Goal: Information Seeking & Learning: Learn about a topic

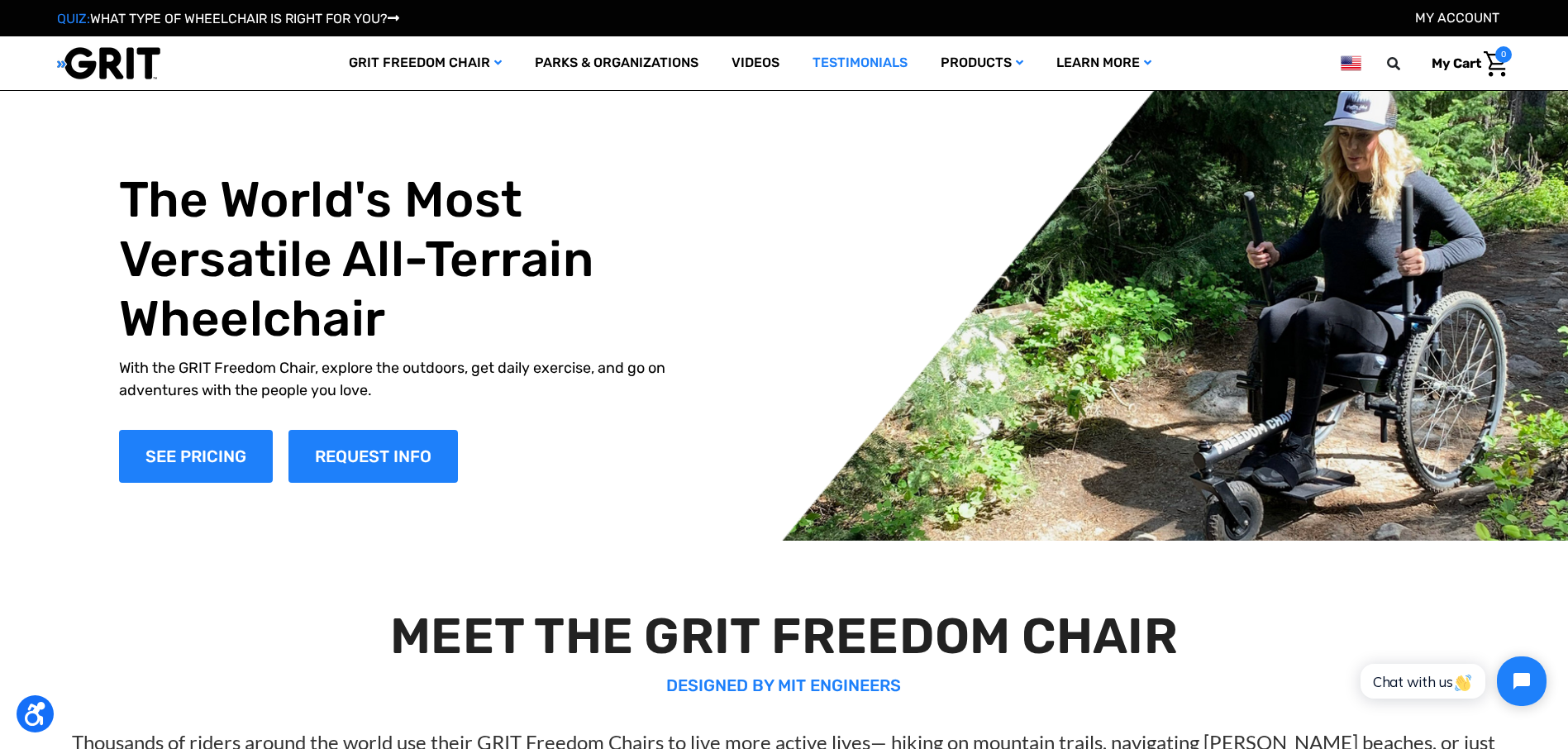
click at [852, 56] on link "Testimonials" at bounding box center [860, 63] width 128 height 54
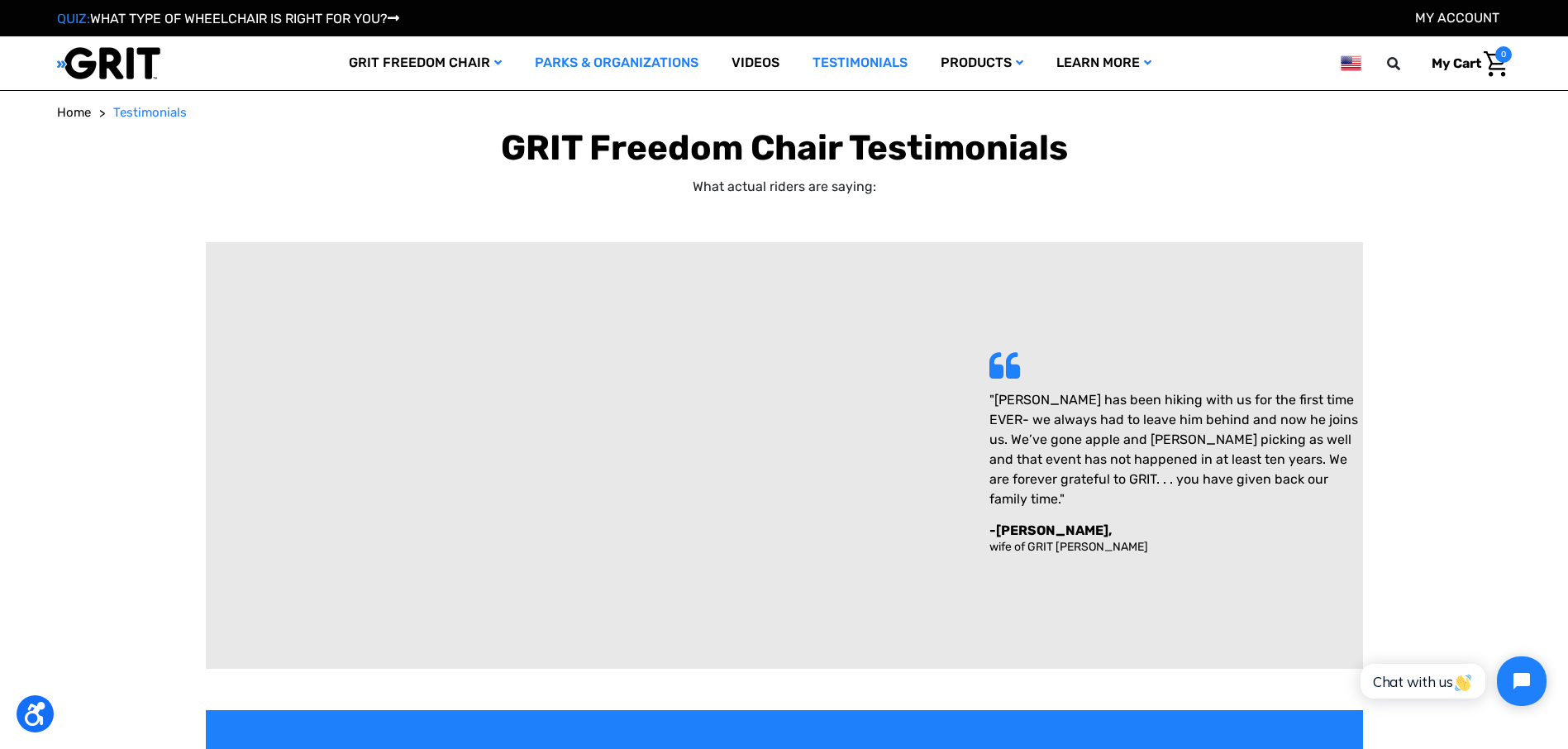
click at [573, 70] on link "Parks & Organizations" at bounding box center [616, 63] width 197 height 54
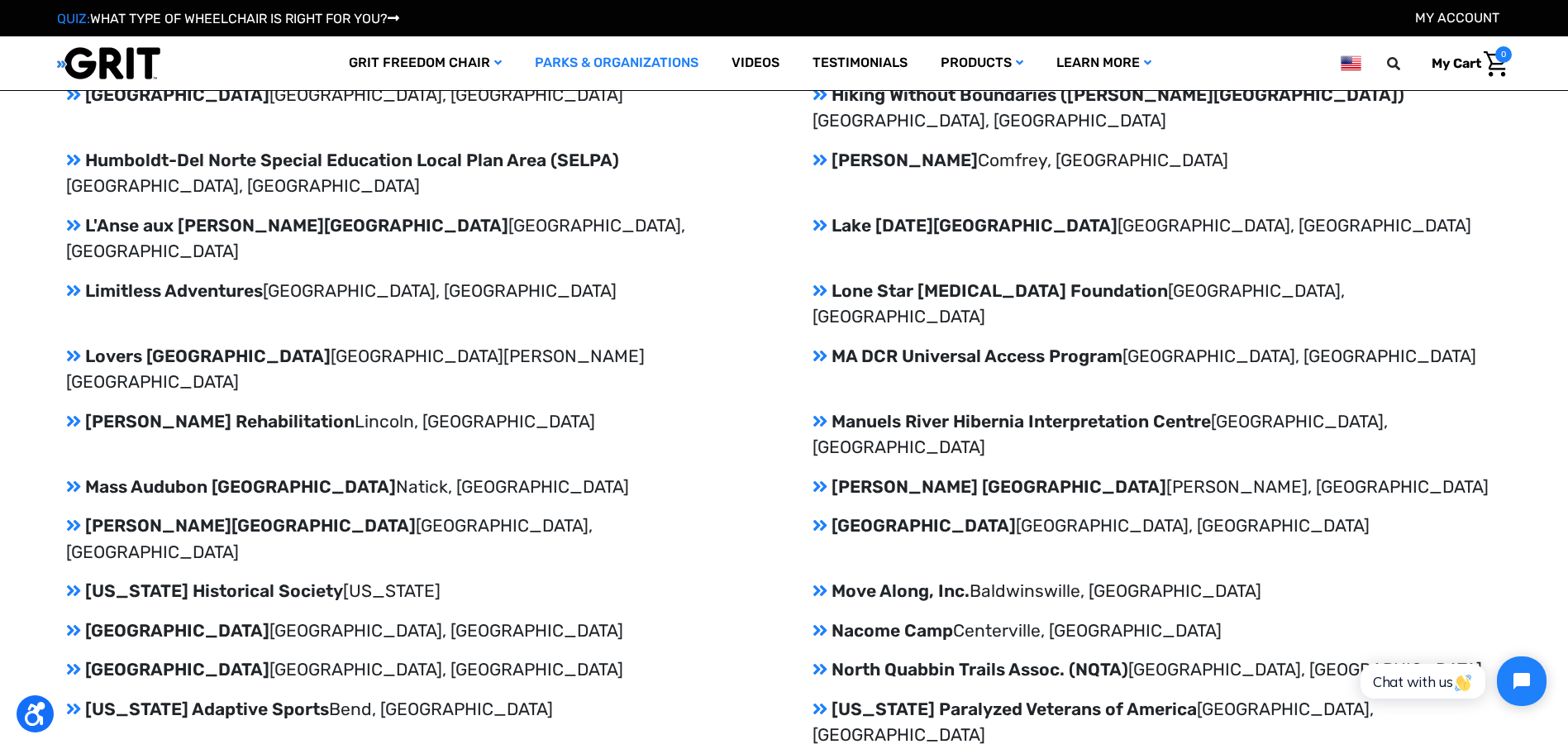
scroll to position [2729, 0]
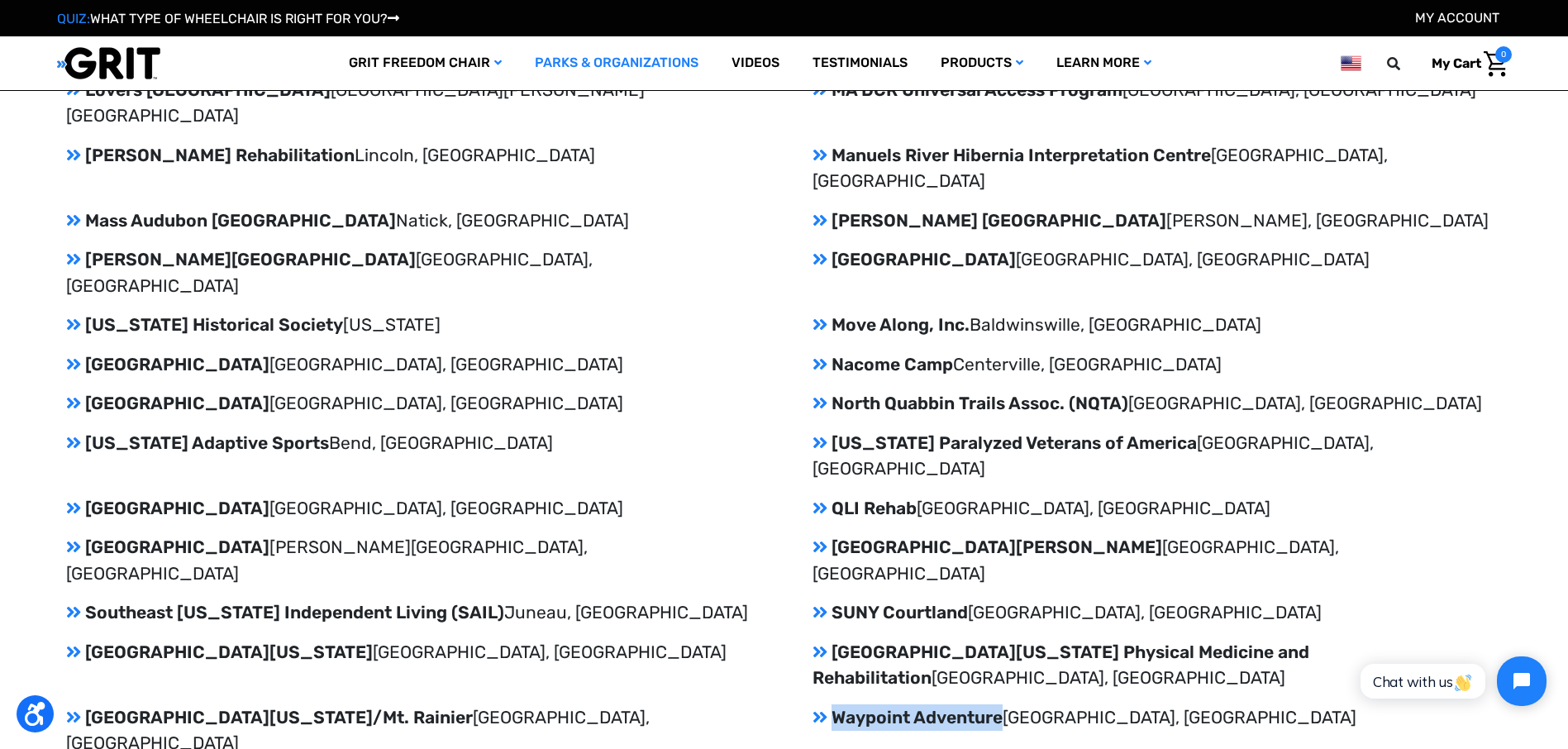
drag, startPoint x: 999, startPoint y: 404, endPoint x: 839, endPoint y: 407, distance: 160.0
click at [839, 705] on p "Waypoint Adventure Lexington, MA" at bounding box center [1157, 718] width 689 height 27
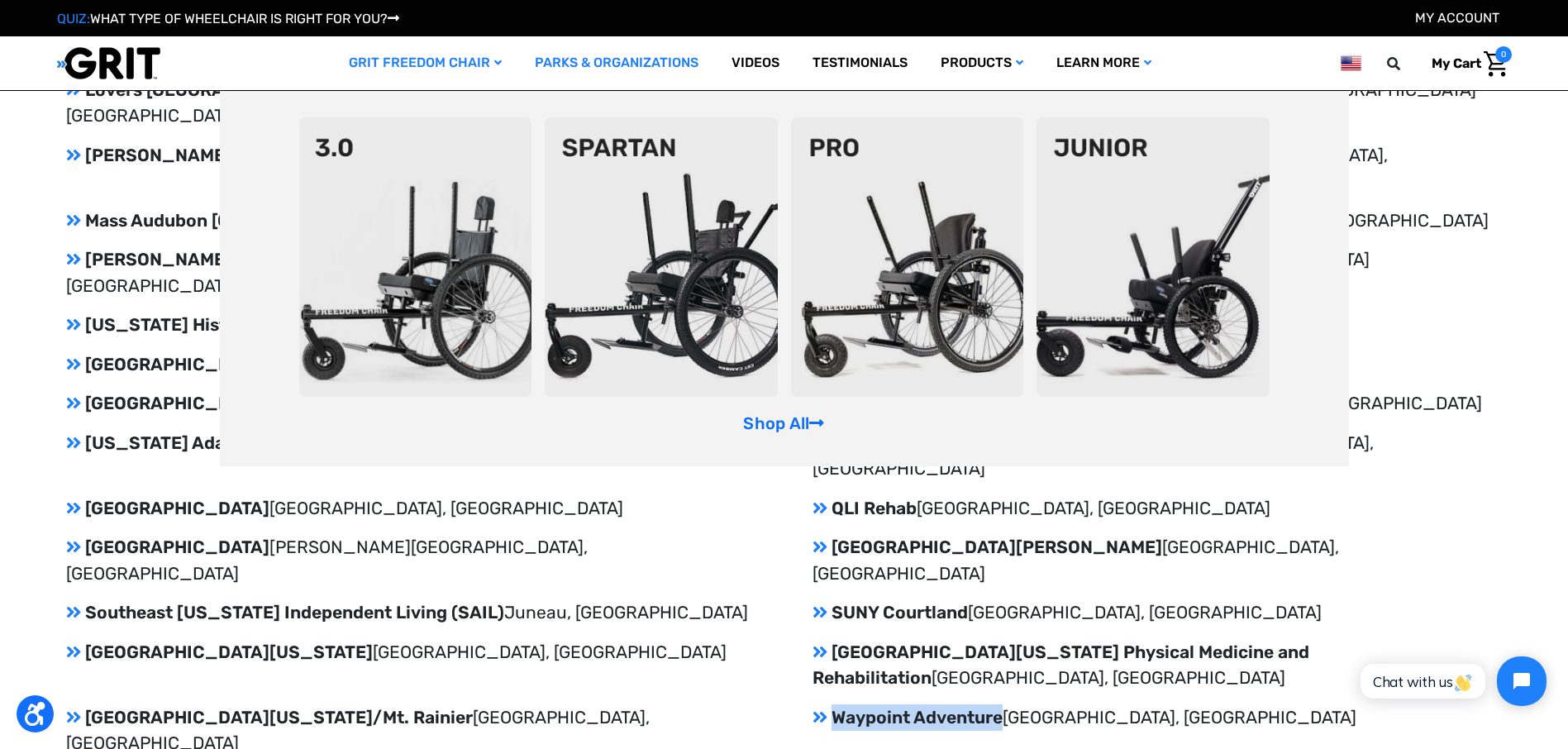
click at [436, 71] on link "GRIT Freedom Chair" at bounding box center [425, 63] width 186 height 54
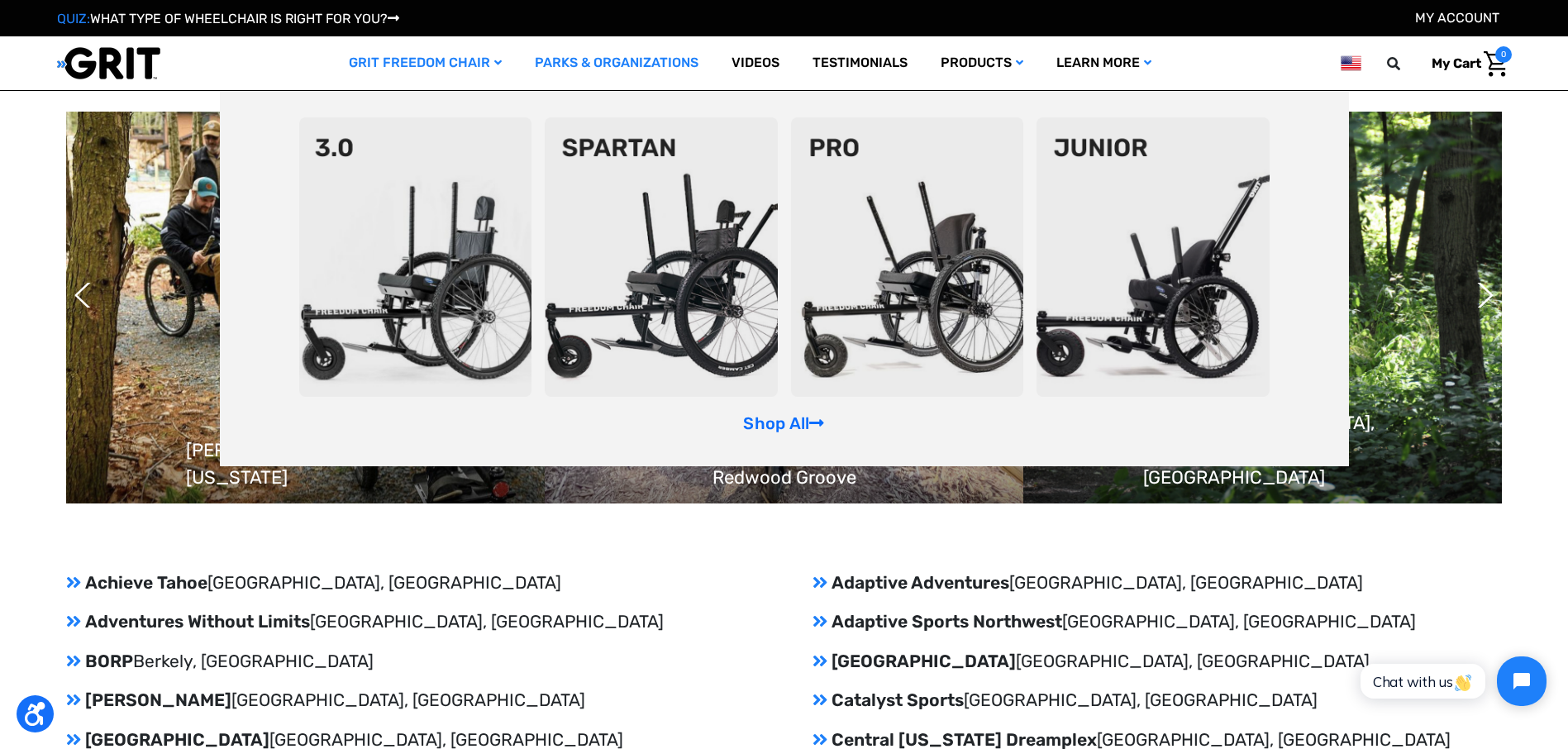
scroll to position [1241, 0]
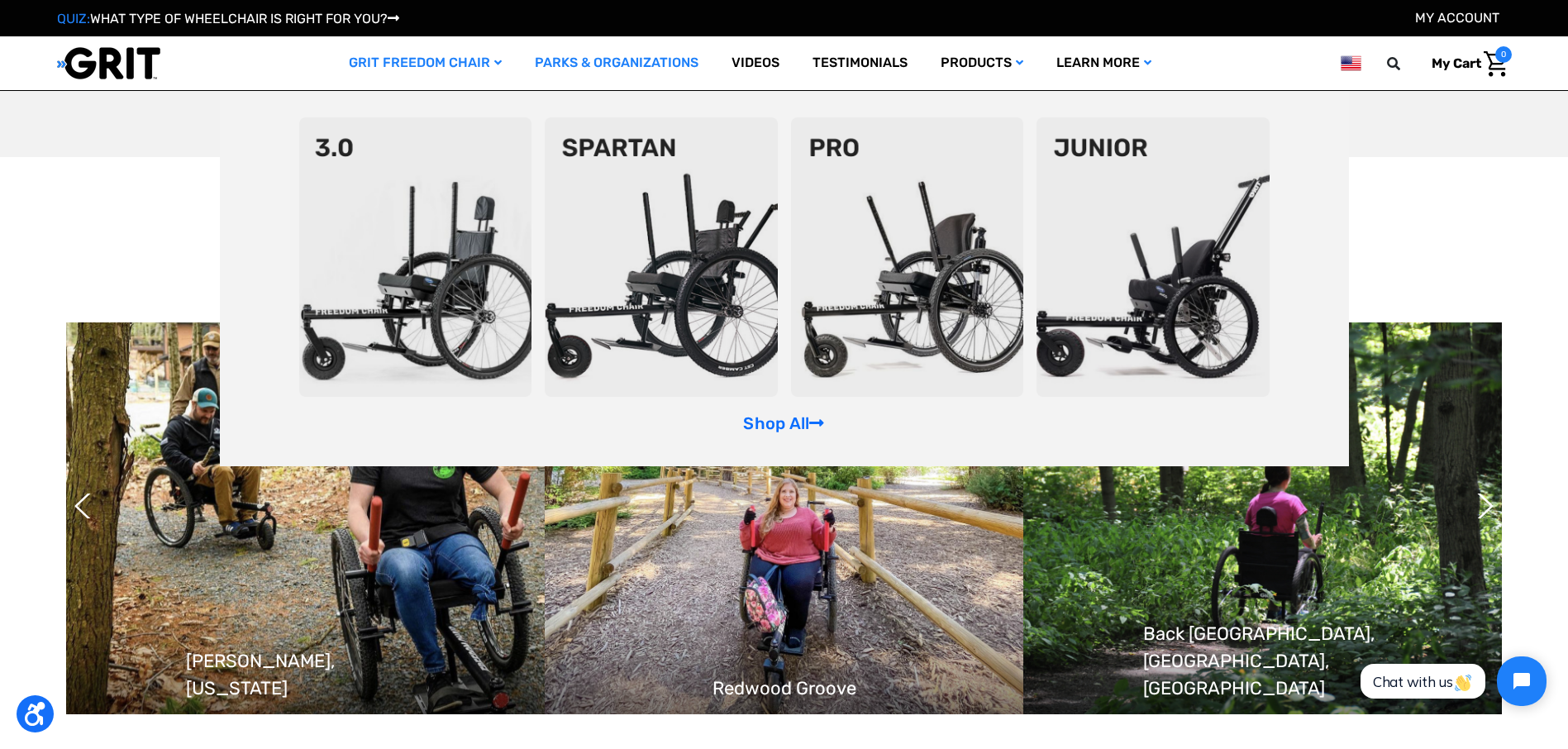
click at [443, 60] on link "GRIT Freedom Chair" at bounding box center [425, 63] width 186 height 54
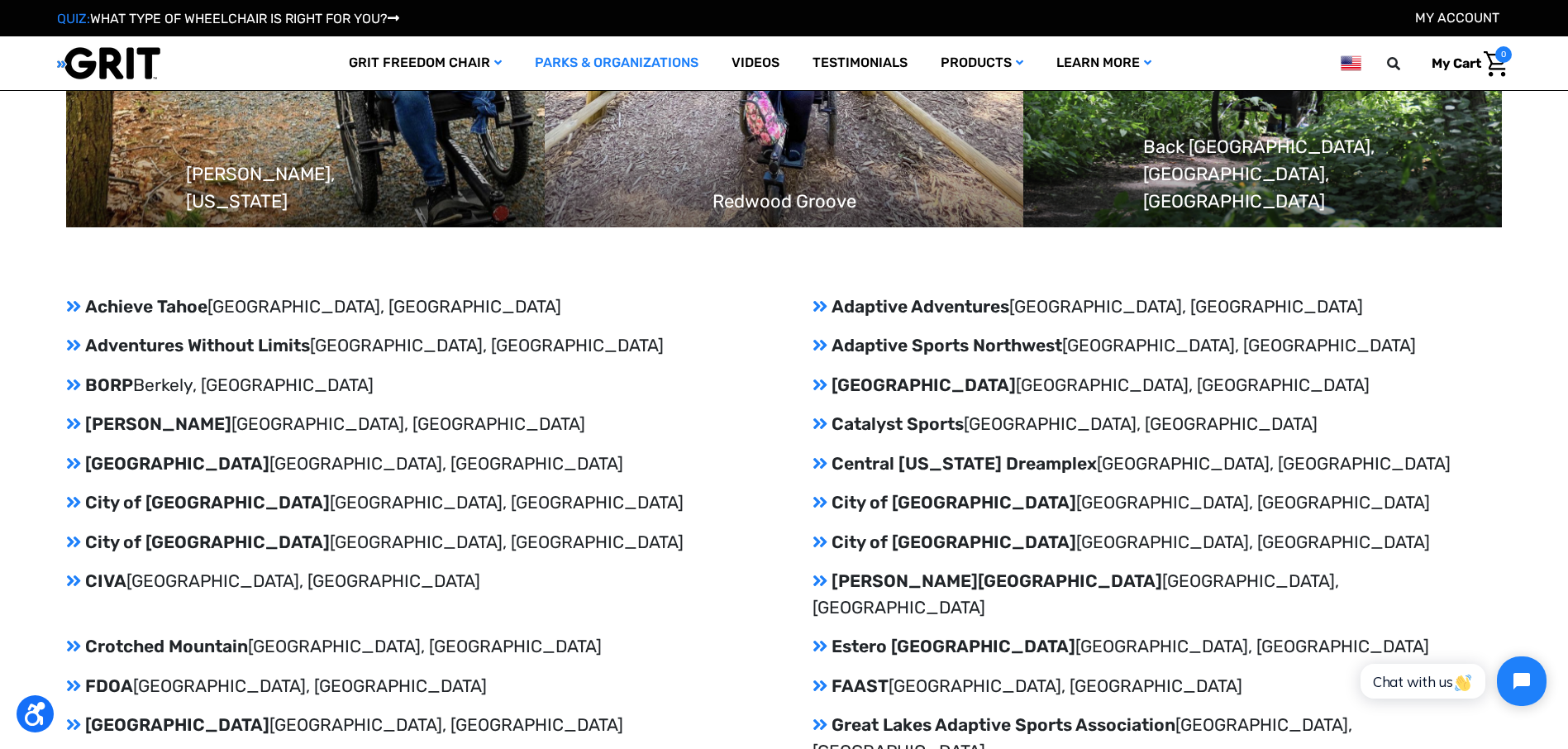
scroll to position [1737, 0]
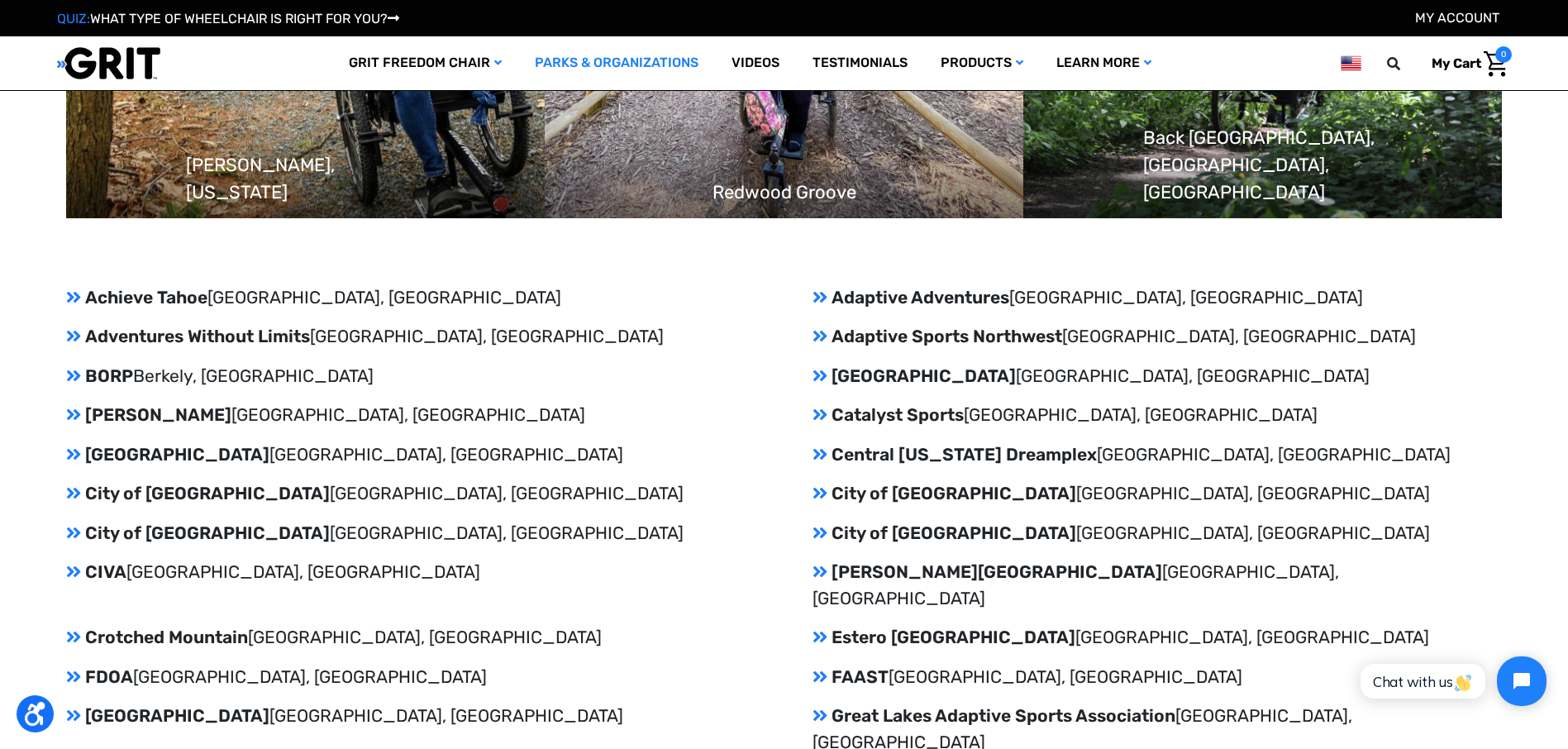
click at [889, 532] on p "City of Sacramento Sacramento, CA" at bounding box center [1157, 533] width 689 height 27
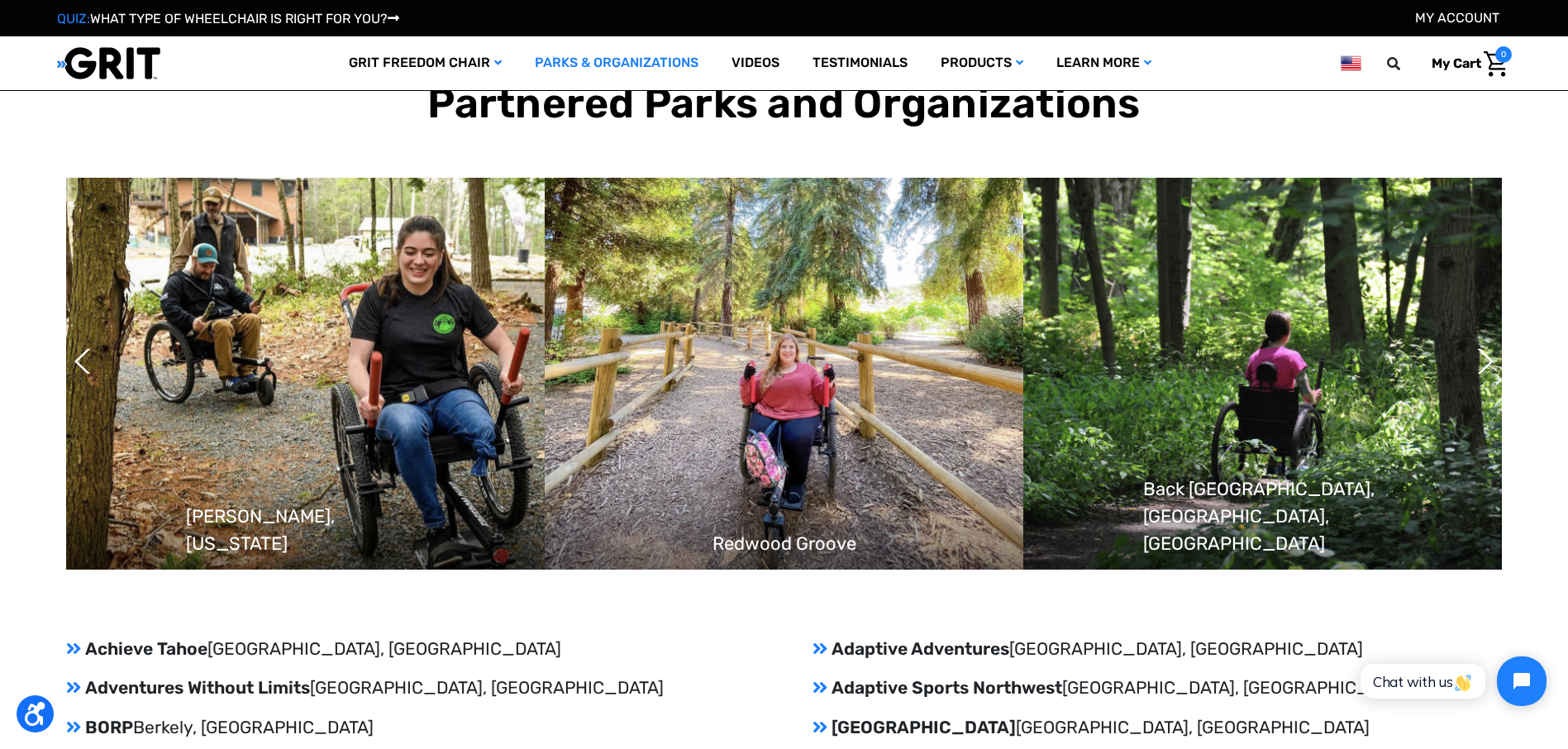
scroll to position [1406, 0]
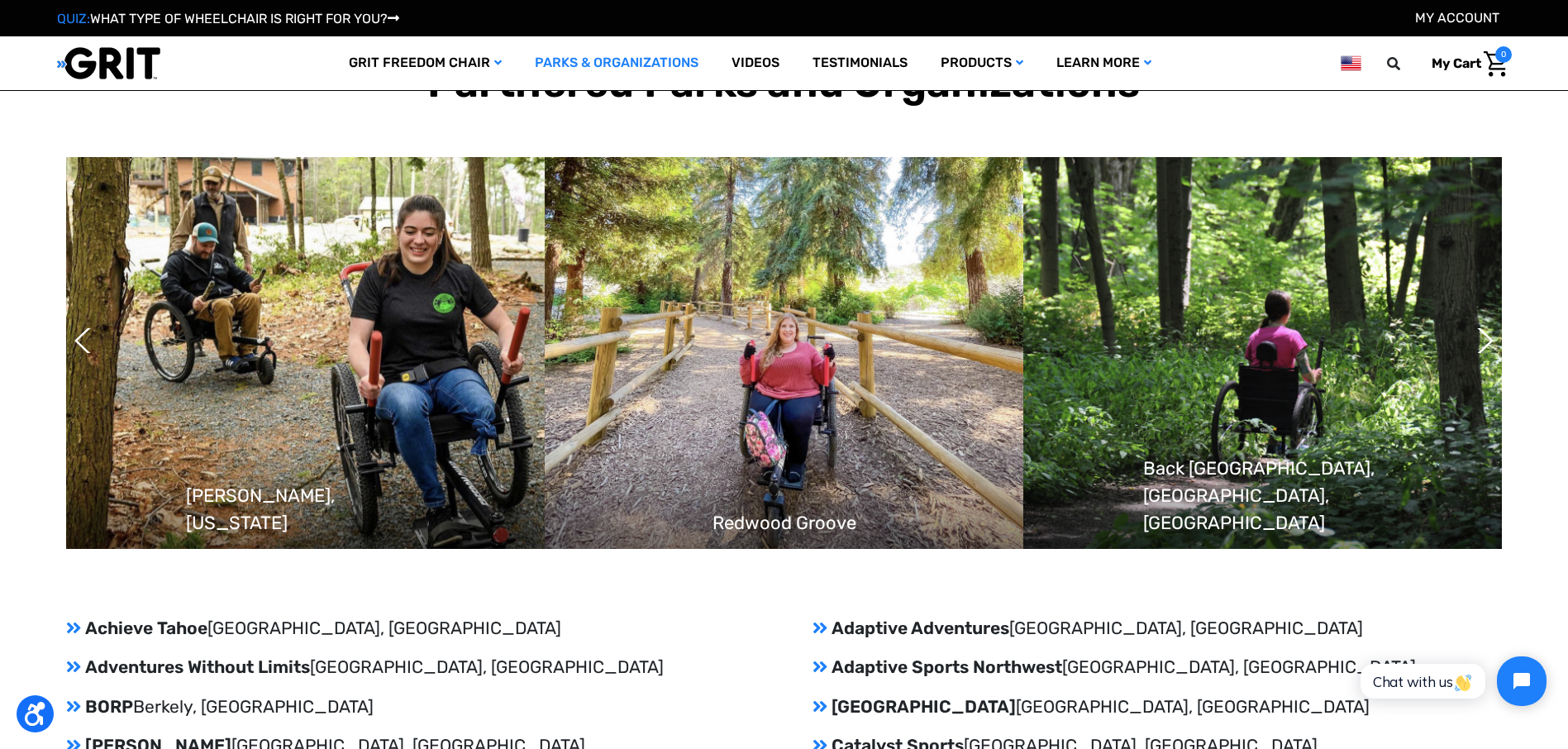
click at [821, 520] on span "Redwood Groove" at bounding box center [784, 522] width 144 height 27
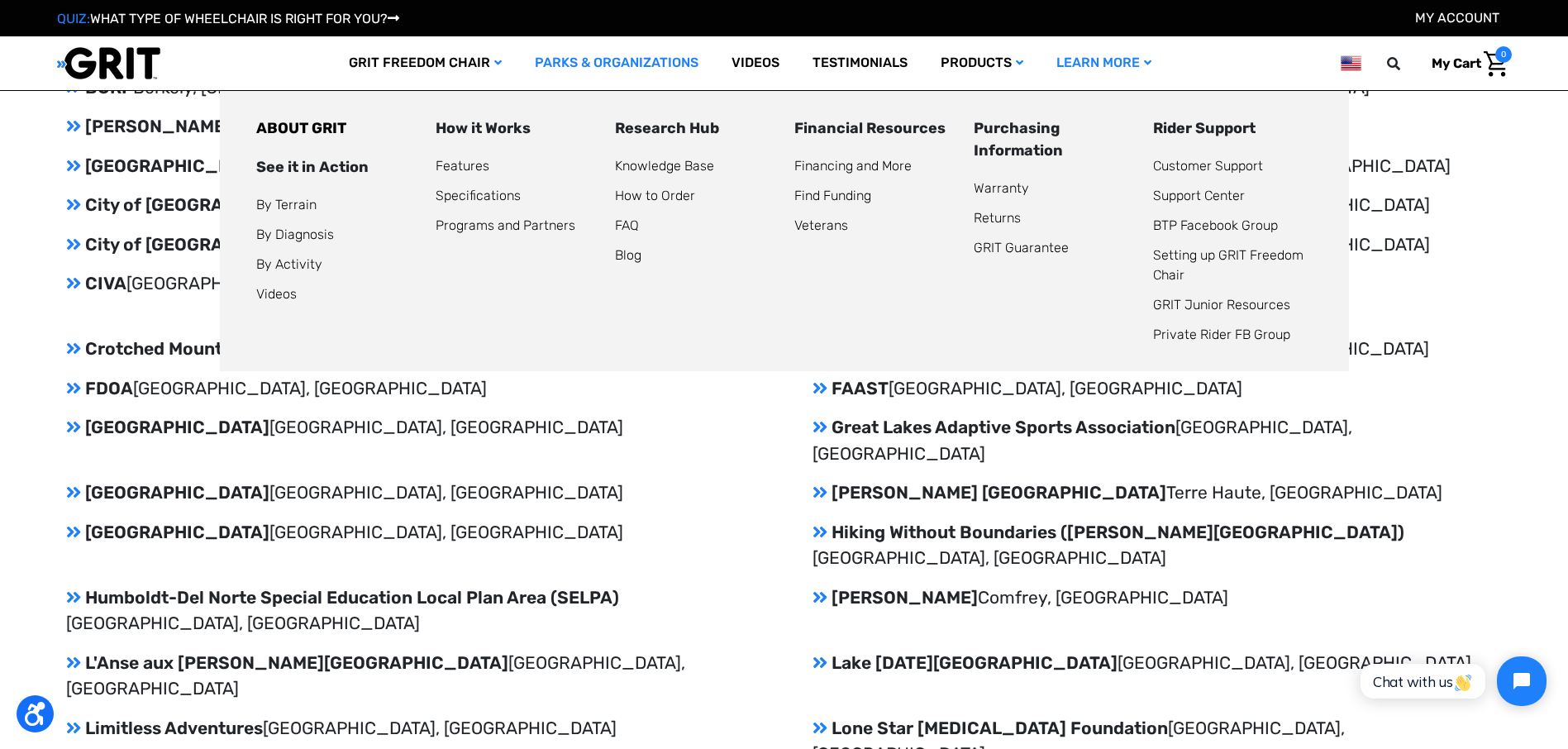
scroll to position [1887, 0]
